Goal: Task Accomplishment & Management: Complete application form

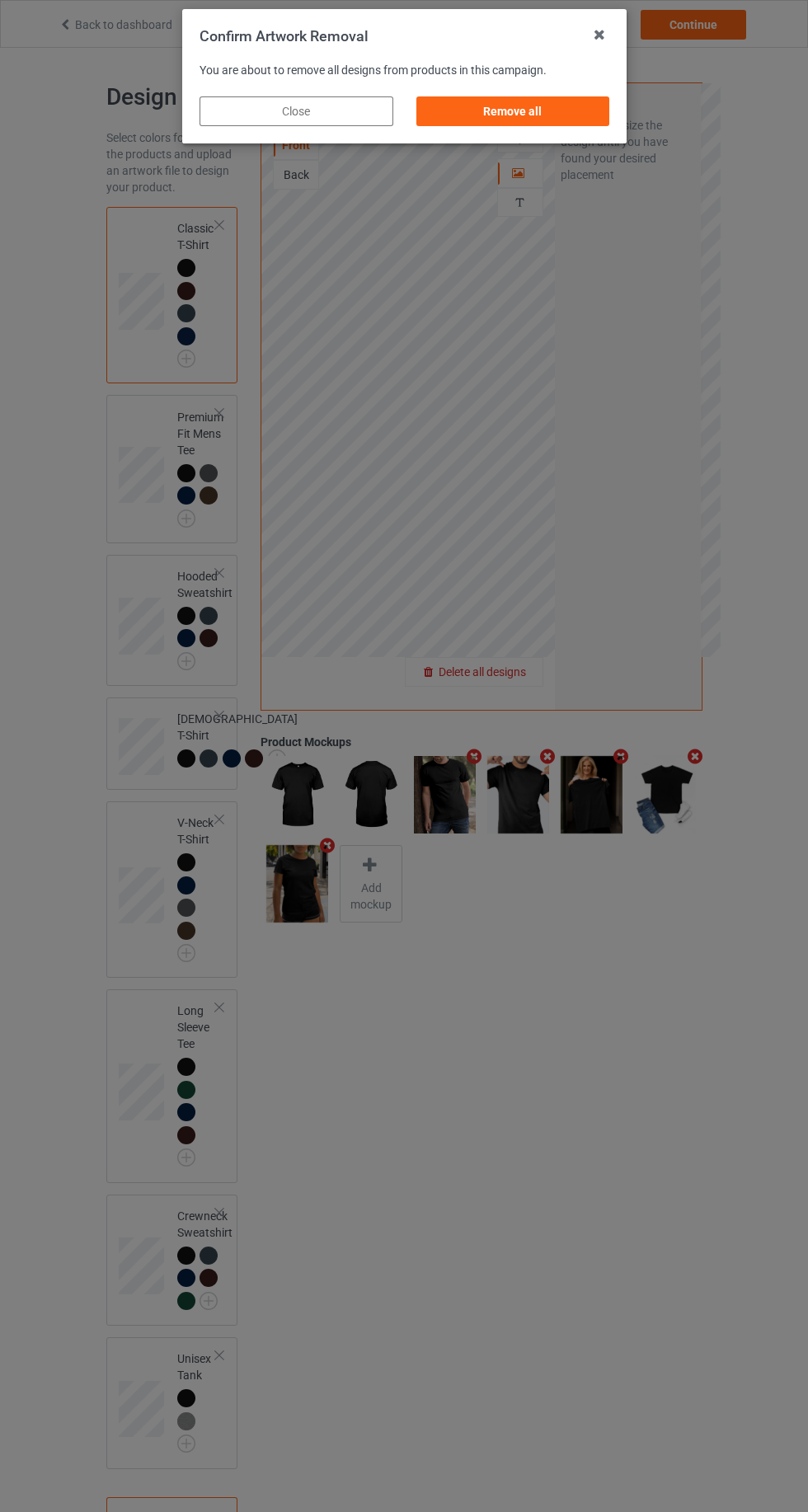
click at [516, 104] on div "Remove all" at bounding box center [512, 111] width 194 height 29
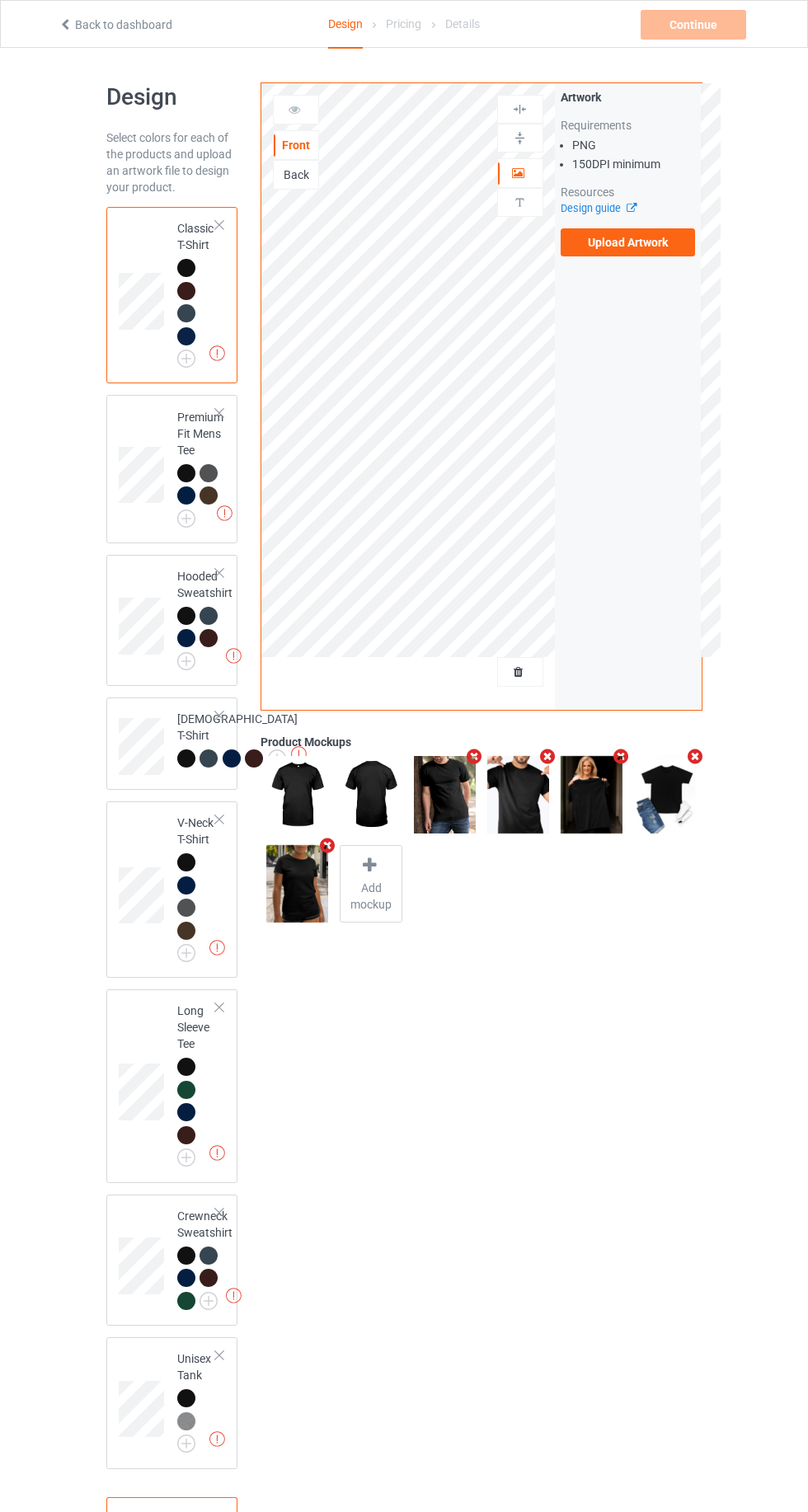
click at [650, 242] on label "Upload Artwork" at bounding box center [628, 242] width 135 height 28
click at [0, 0] on input "Upload Artwork" at bounding box center [0, 0] width 0 height 0
click at [637, 248] on label "Upload Artwork" at bounding box center [628, 242] width 135 height 28
click at [0, 0] on input "Upload Artwork" at bounding box center [0, 0] width 0 height 0
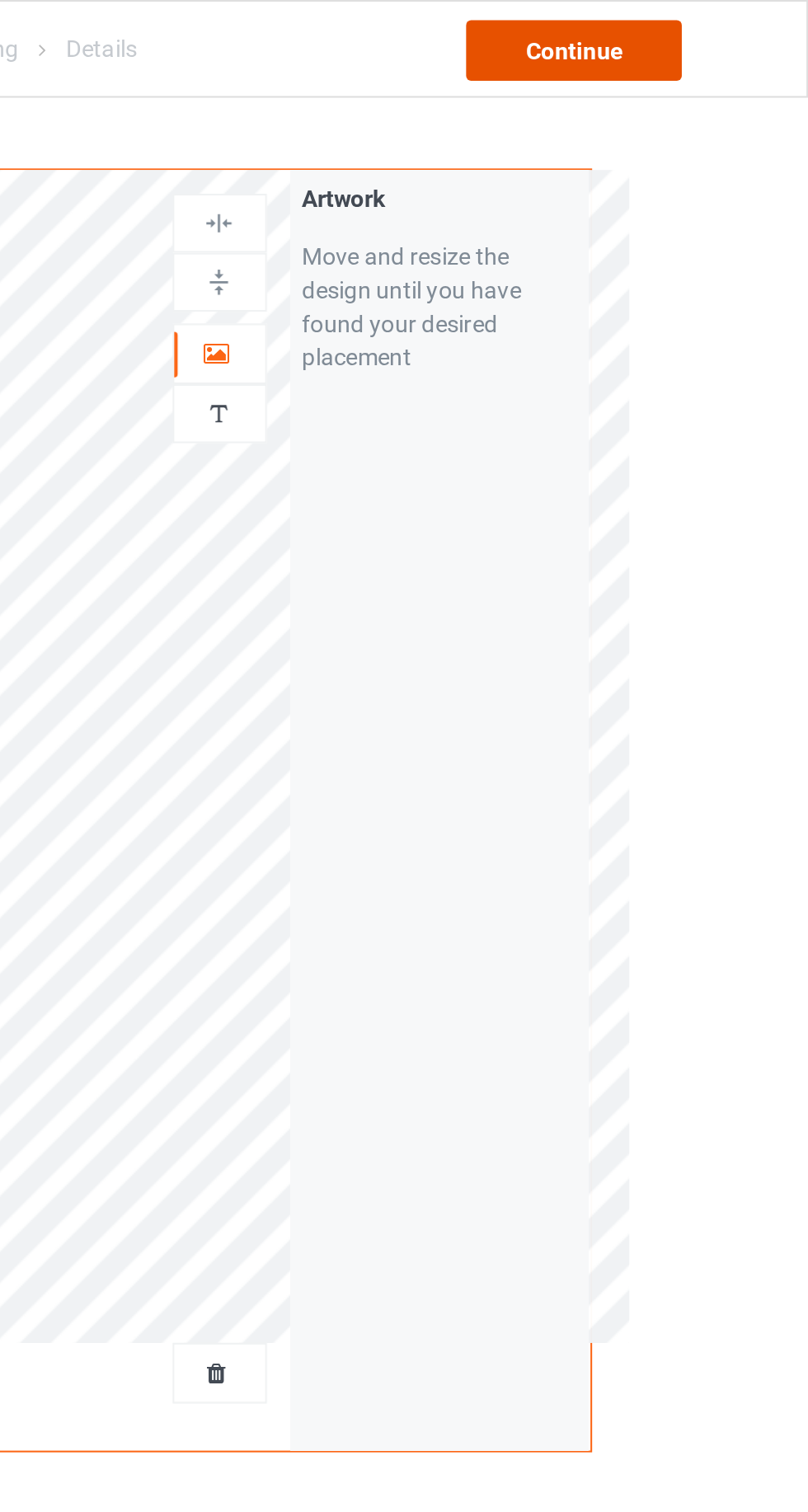
click at [711, 15] on div "Continue" at bounding box center [693, 24] width 106 height 29
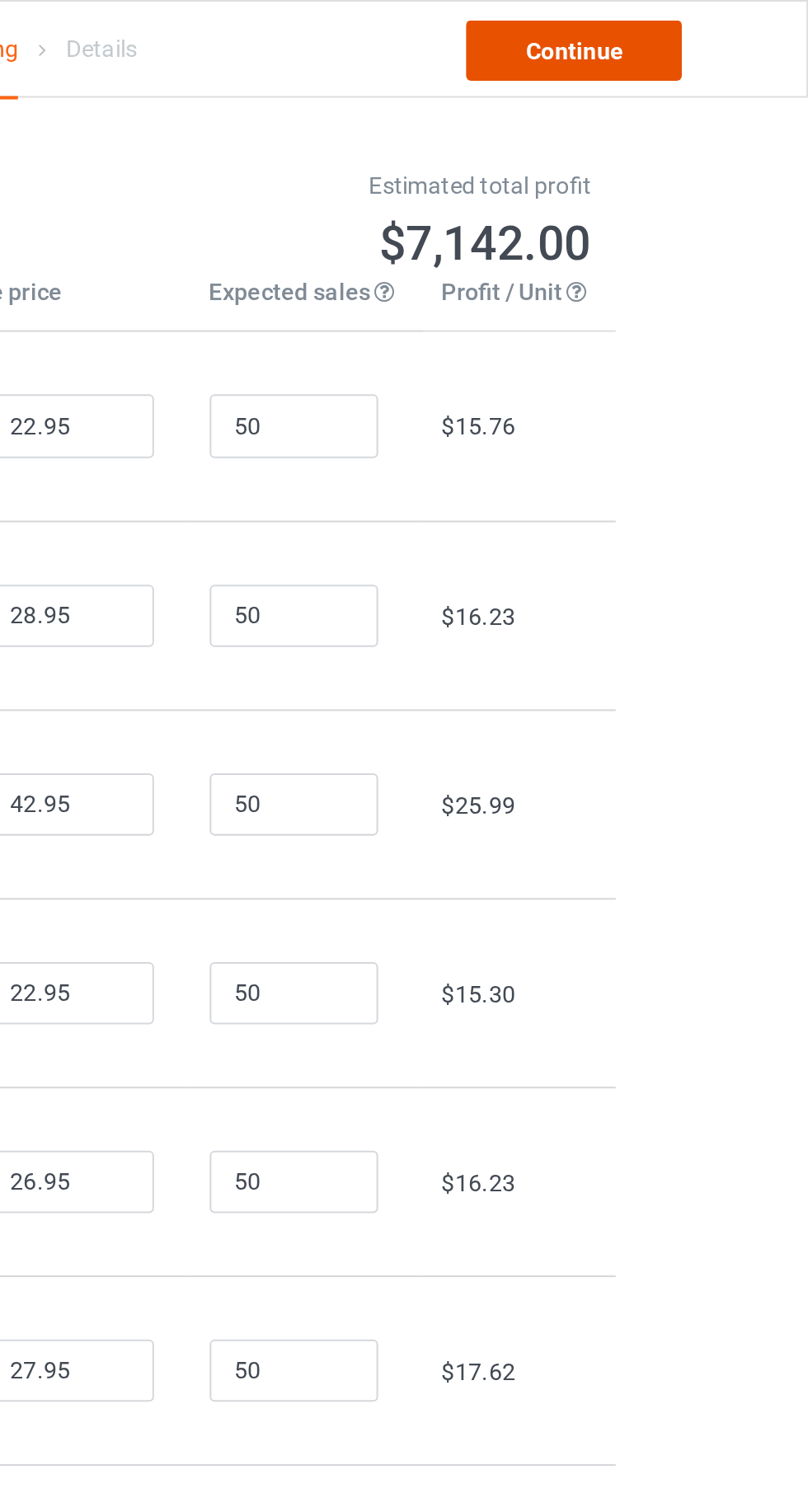
click at [706, 26] on link "Continue" at bounding box center [693, 24] width 106 height 29
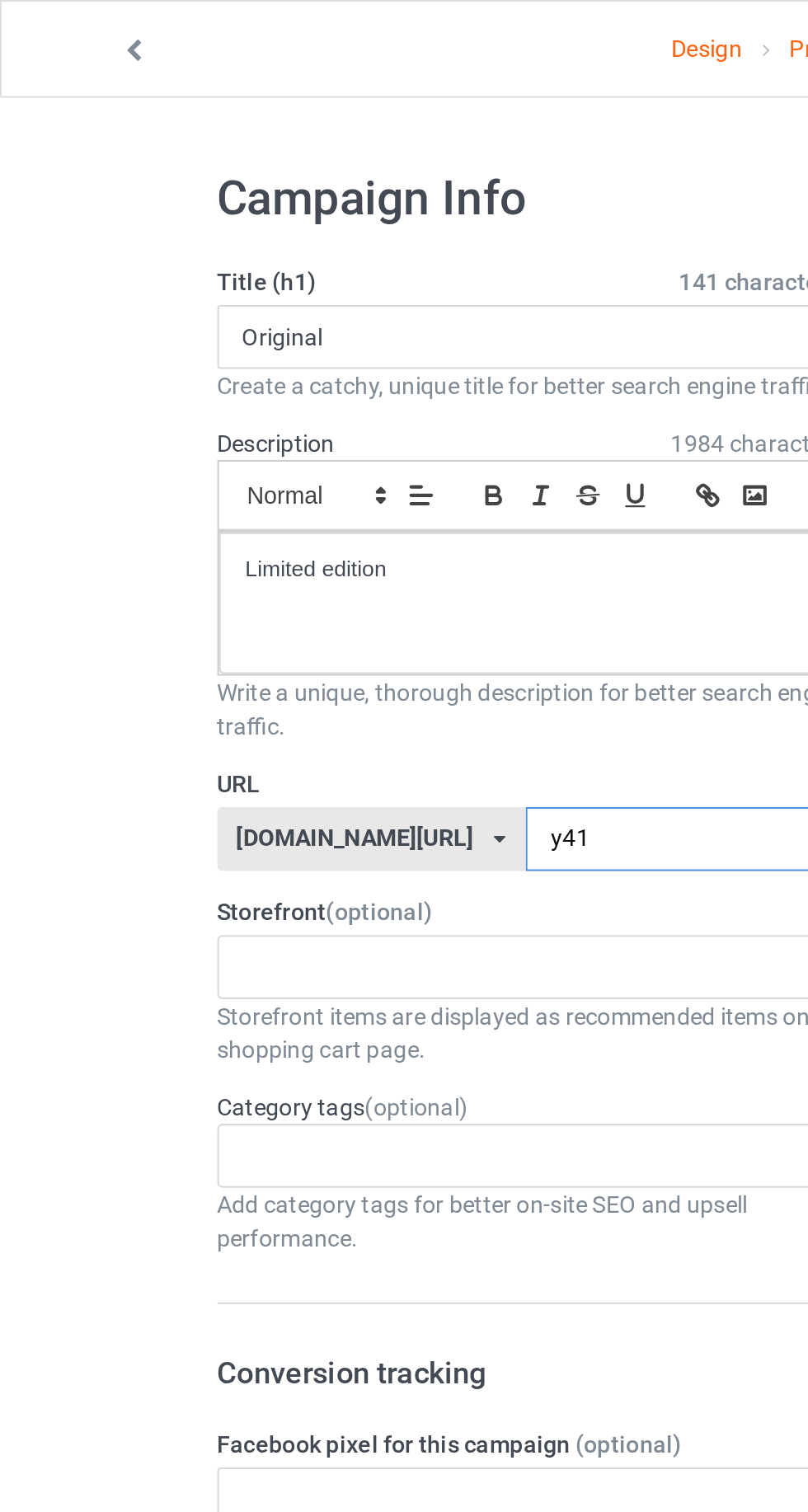
click at [286, 408] on input "y41" at bounding box center [345, 410] width 174 height 31
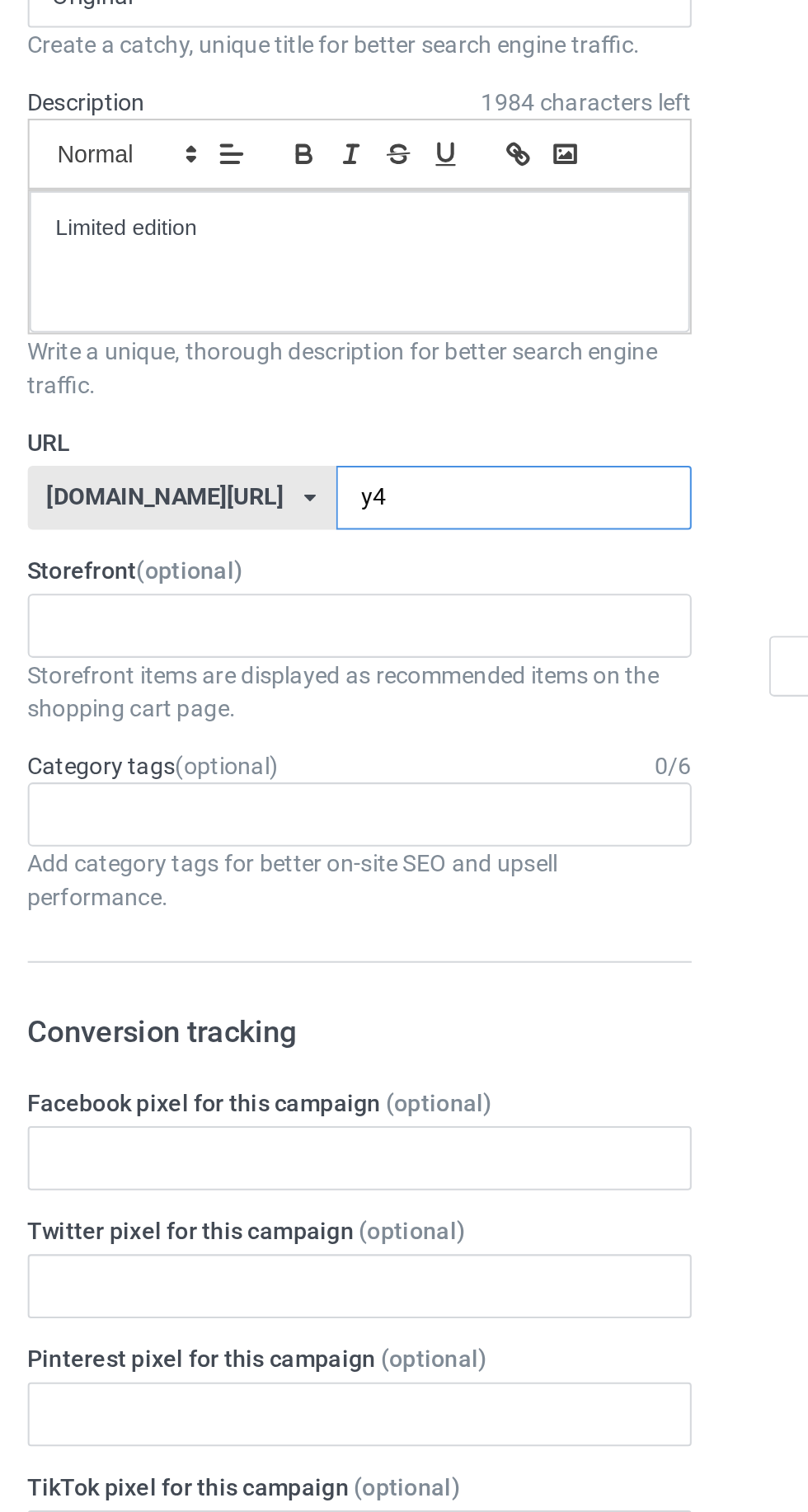
type input "y"
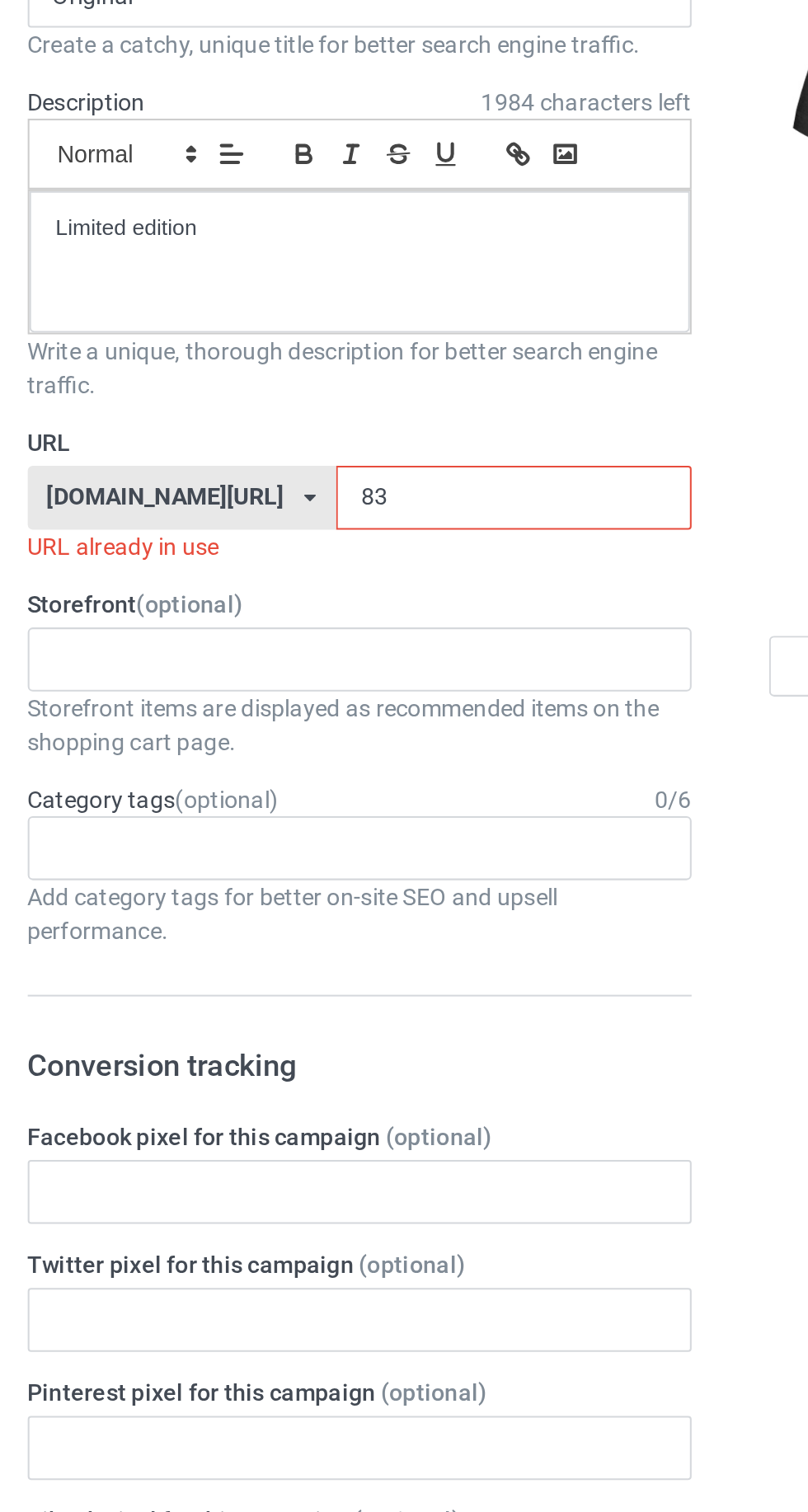
click at [301, 415] on input "83" at bounding box center [345, 410] width 174 height 31
click at [304, 406] on input "83" at bounding box center [345, 410] width 174 height 31
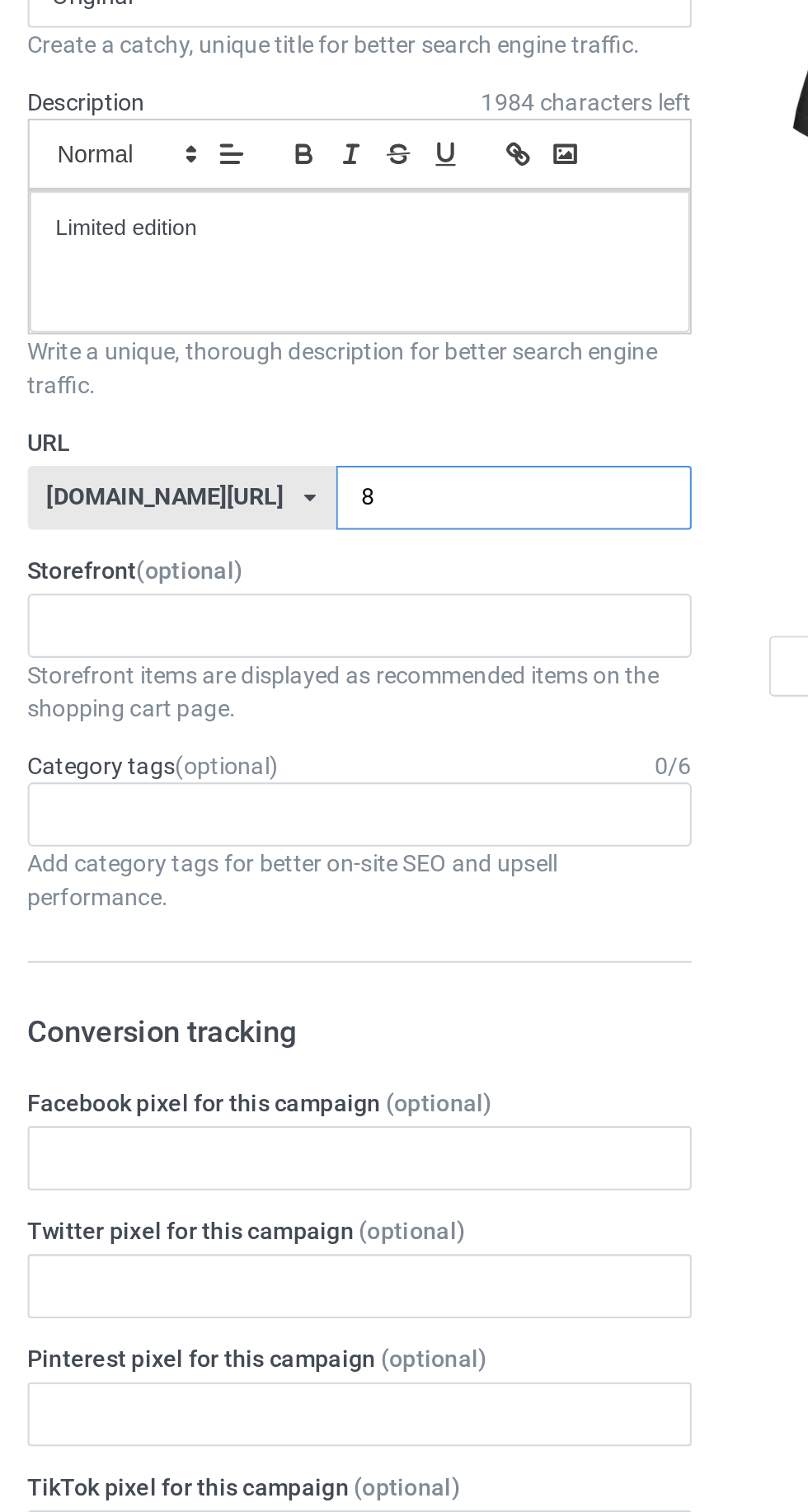
type input "82"
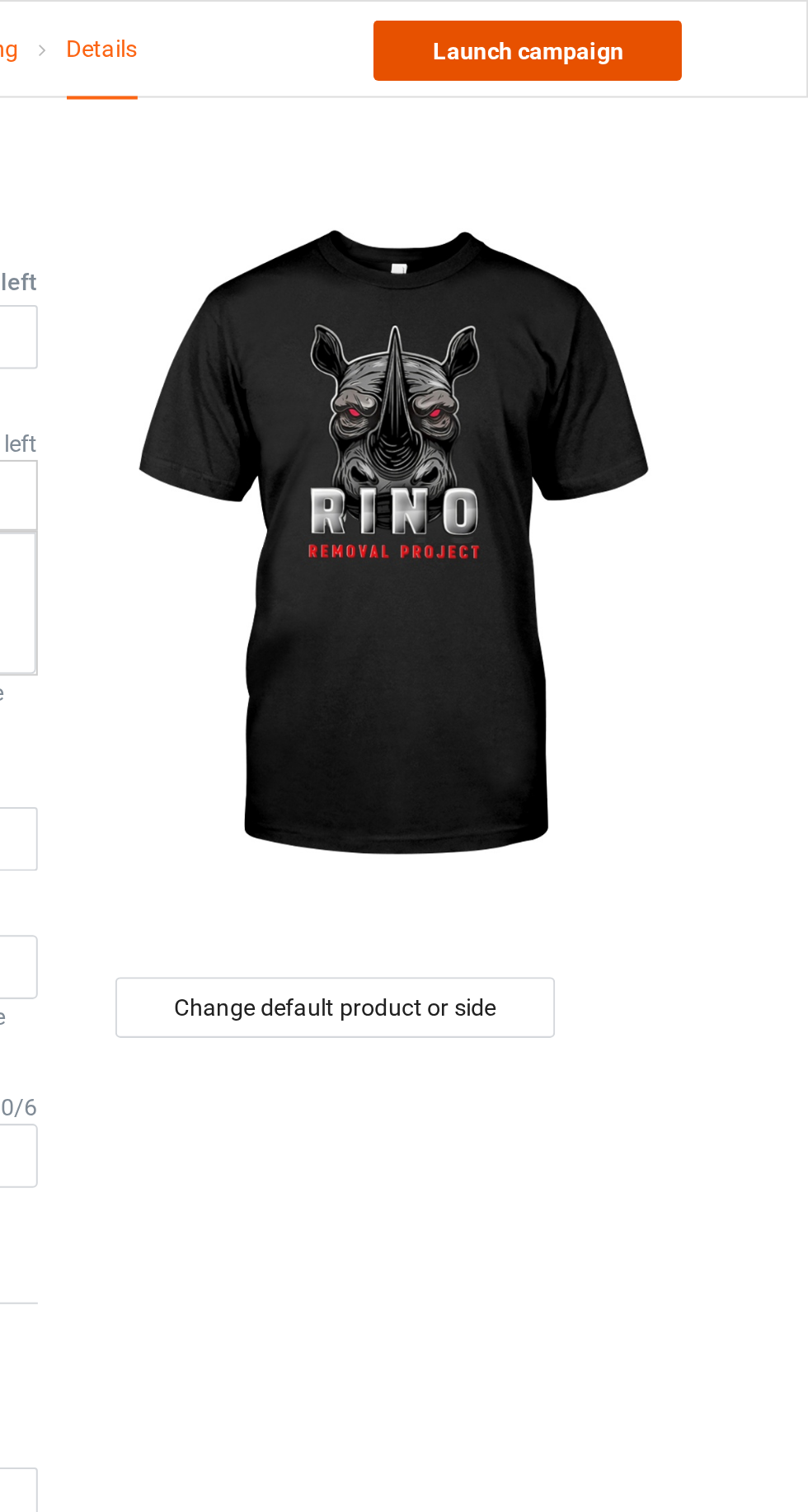
click at [699, 27] on link "Launch campaign" at bounding box center [671, 24] width 151 height 29
